Goal: Navigation & Orientation: Go to known website

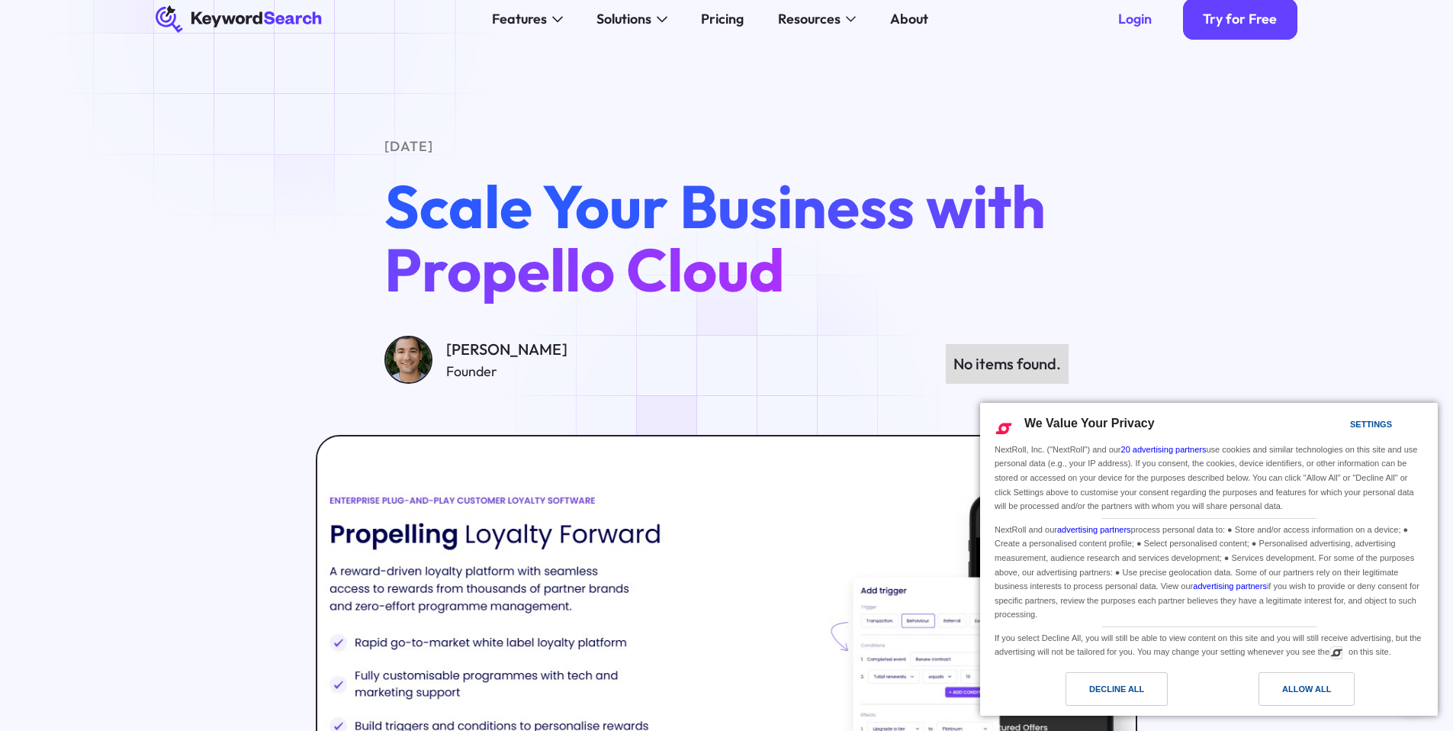
click at [275, 19] on icon at bounding box center [239, 20] width 166 height 26
